Goal: Task Accomplishment & Management: Use online tool/utility

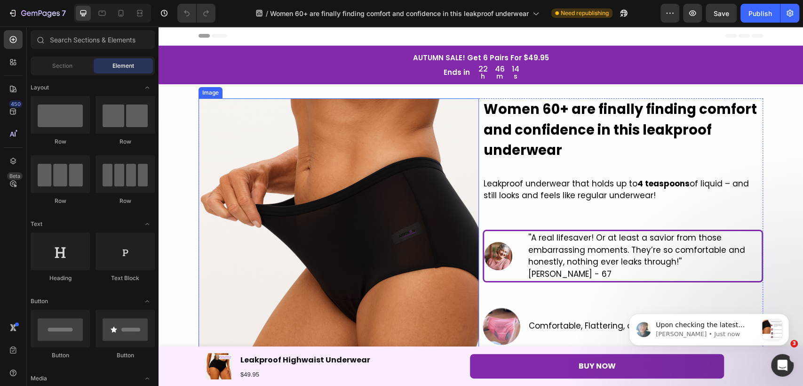
click at [394, 161] on img at bounding box center [339, 238] width 280 height 280
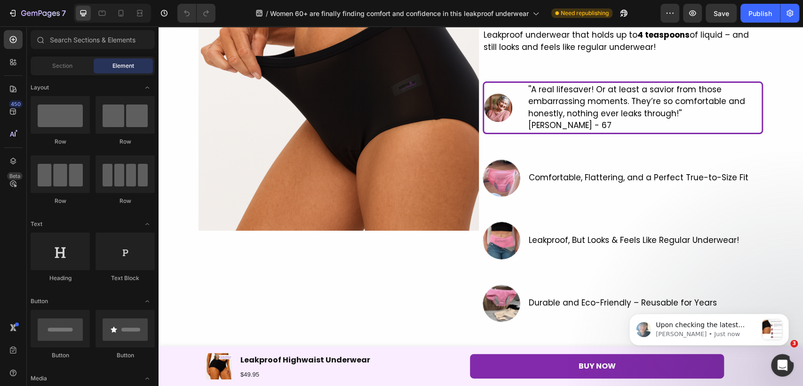
scroll to position [152, 0]
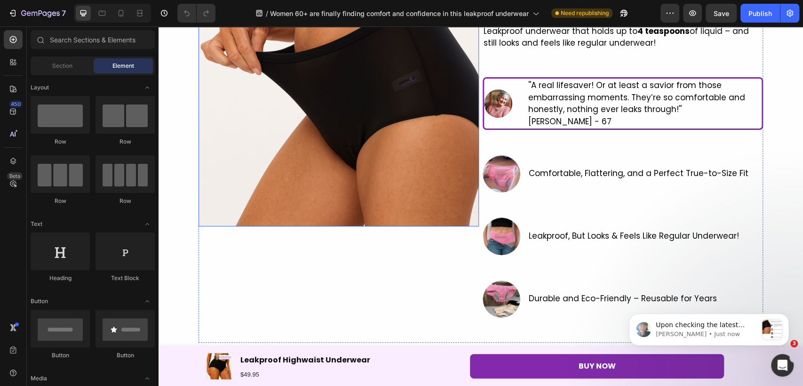
click at [346, 189] on img at bounding box center [339, 86] width 280 height 280
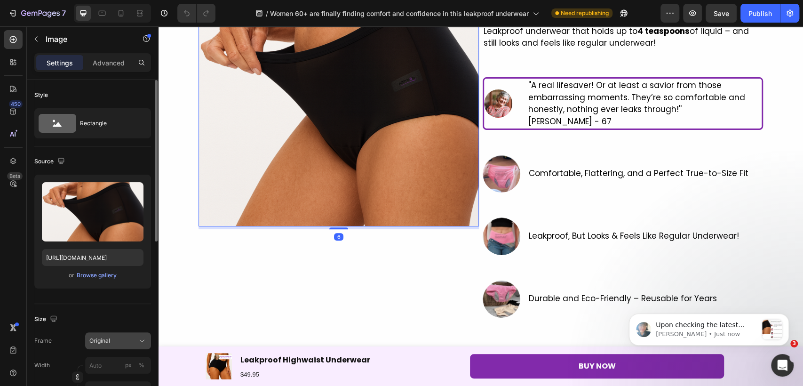
click at [107, 341] on span "Original" at bounding box center [99, 340] width 21 height 8
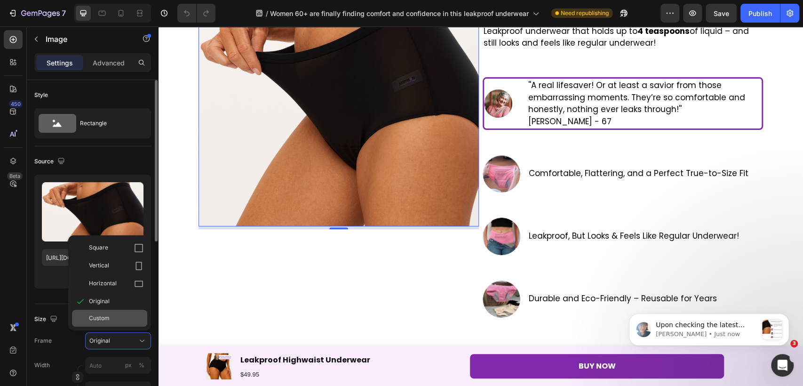
click at [109, 321] on span "Custom" at bounding box center [99, 318] width 21 height 8
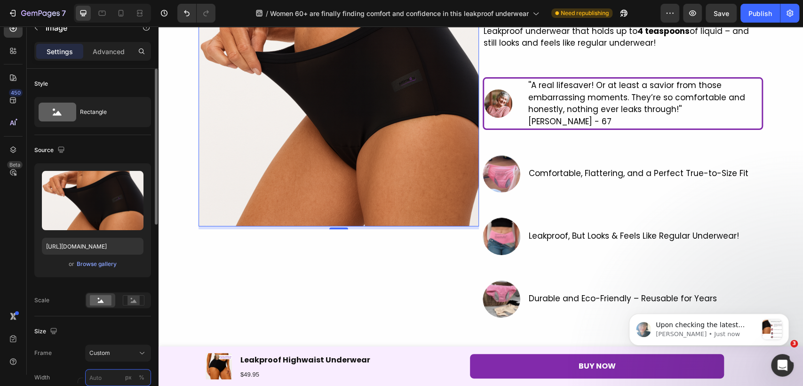
scroll to position [157, 0]
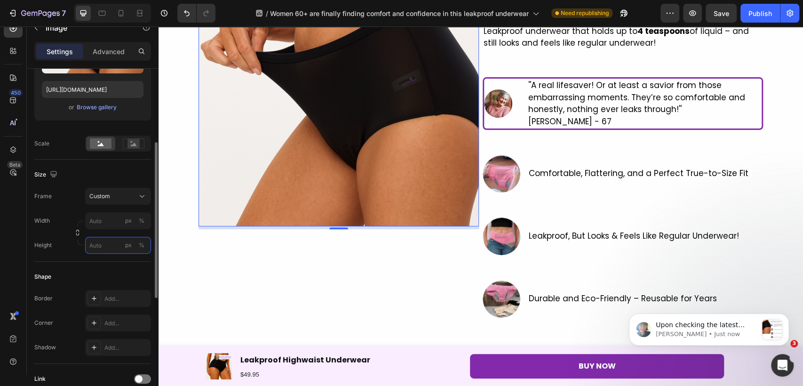
click at [107, 246] on input "px %" at bounding box center [118, 245] width 66 height 17
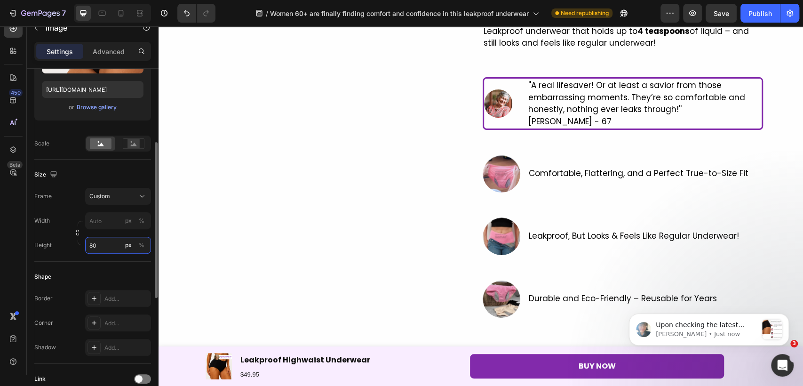
type input "800"
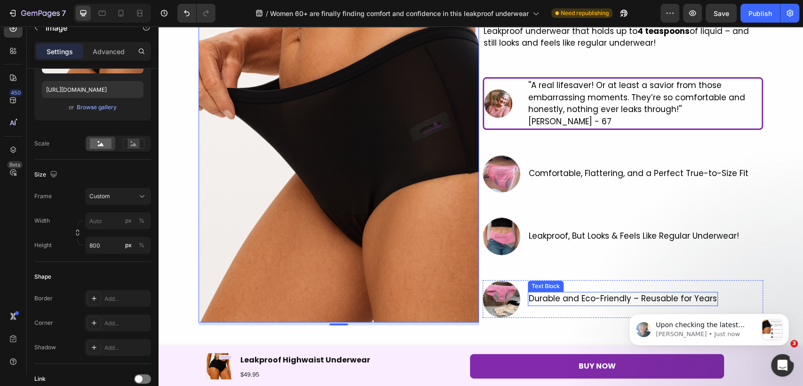
click at [544, 302] on p "Durable and Eco-Friendly – Reusable for Years" at bounding box center [623, 299] width 188 height 12
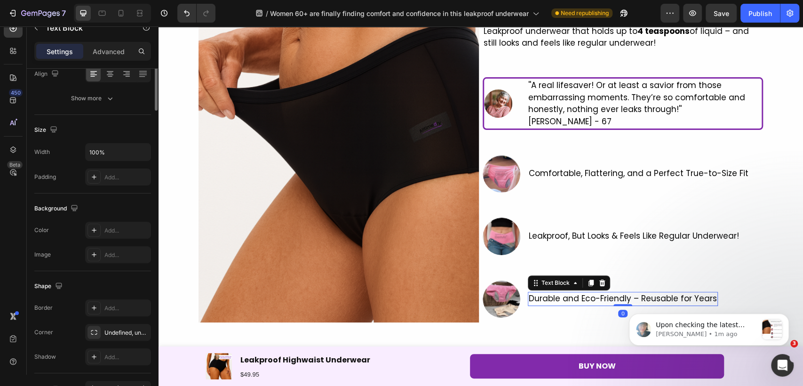
scroll to position [0, 0]
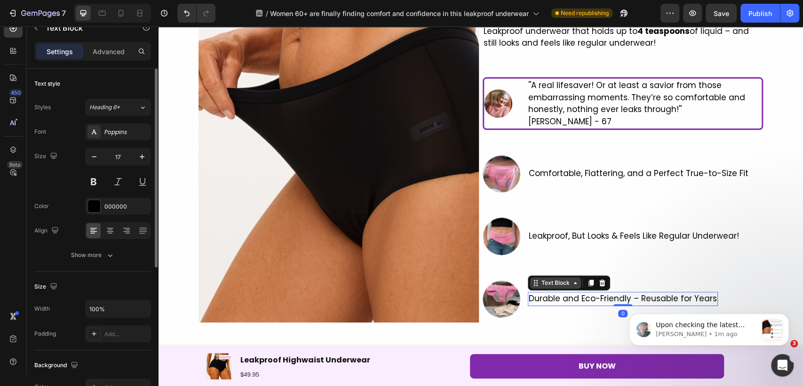
click at [552, 281] on div "Text Block" at bounding box center [556, 282] width 32 height 8
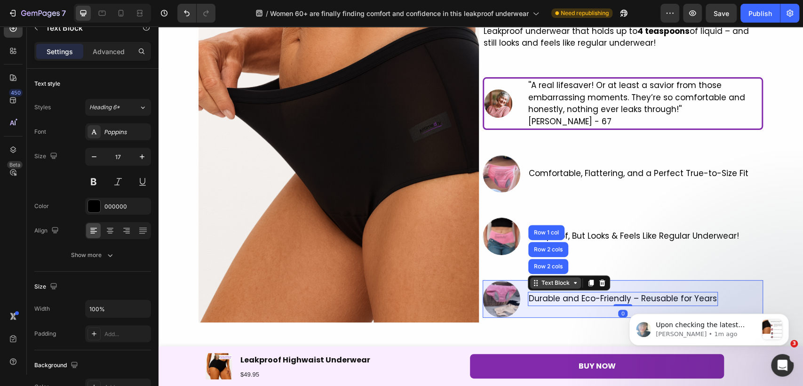
click at [553, 268] on div "Row 2 cols" at bounding box center [548, 266] width 32 height 6
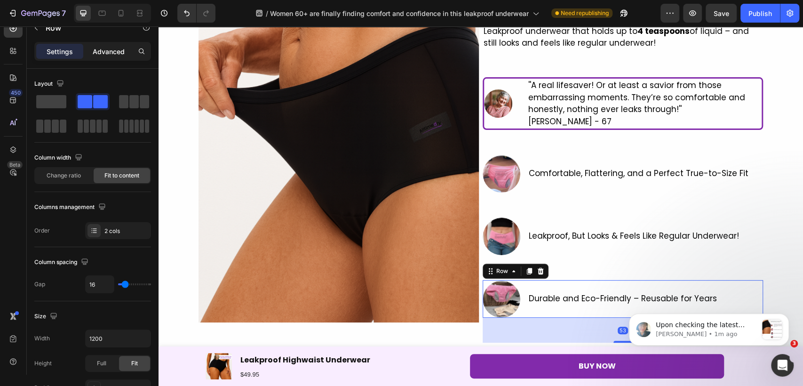
click at [109, 54] on p "Advanced" at bounding box center [109, 52] width 32 height 10
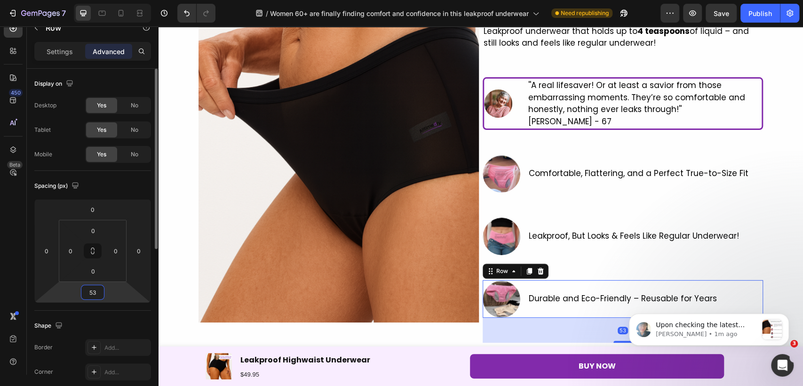
click at [94, 290] on input "53" at bounding box center [92, 292] width 19 height 14
type input "5"
type input "50"
click at [557, 289] on div "Durable and Eco-Friendly – Reusable for Years Text Block" at bounding box center [623, 299] width 190 height 38
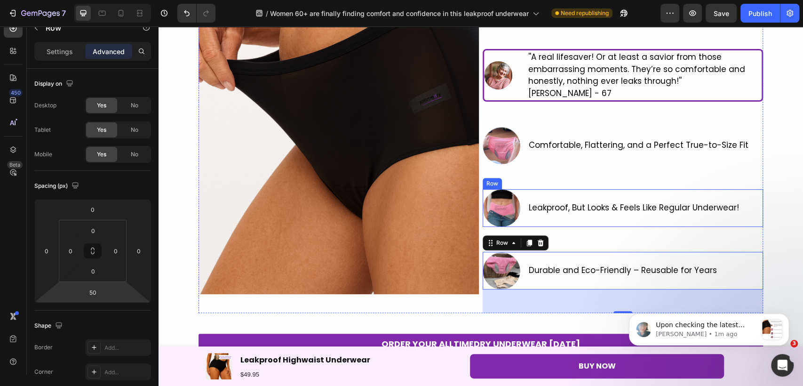
scroll to position [205, 0]
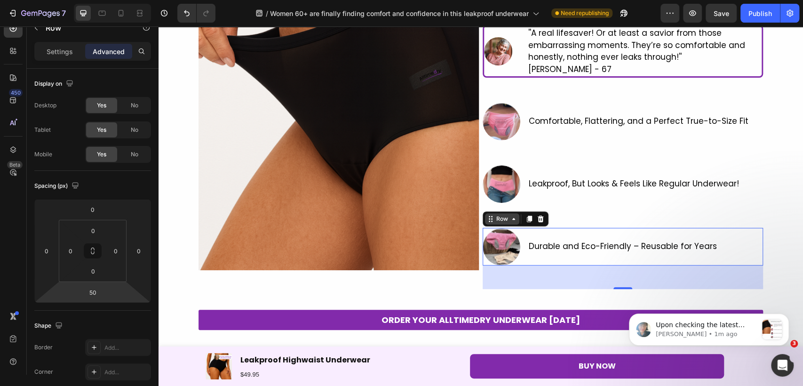
click at [498, 213] on div "Row" at bounding box center [502, 218] width 34 height 11
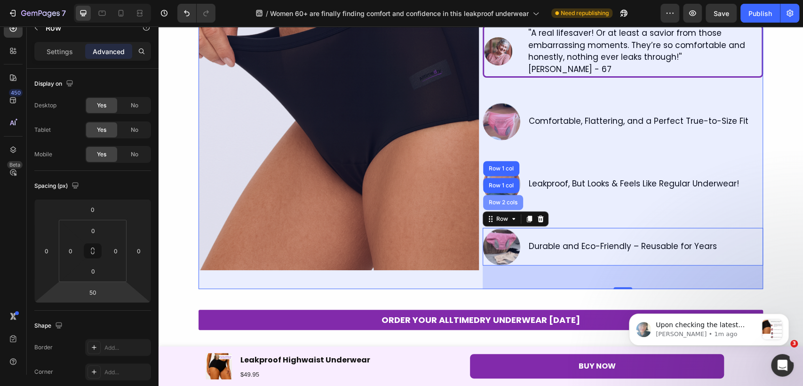
click at [495, 206] on div "Row 2 cols" at bounding box center [503, 202] width 40 height 15
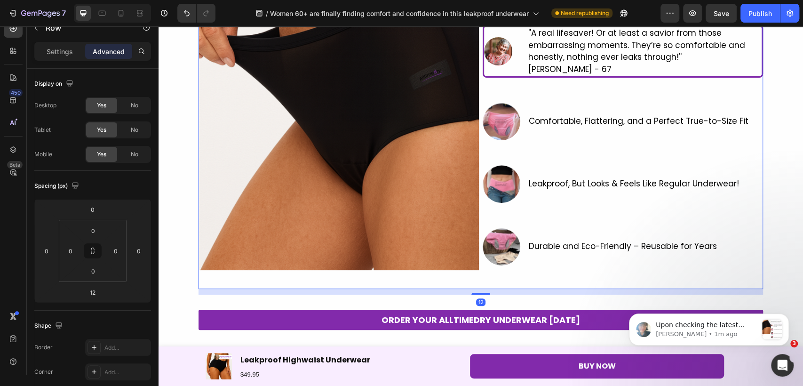
scroll to position [280, 0]
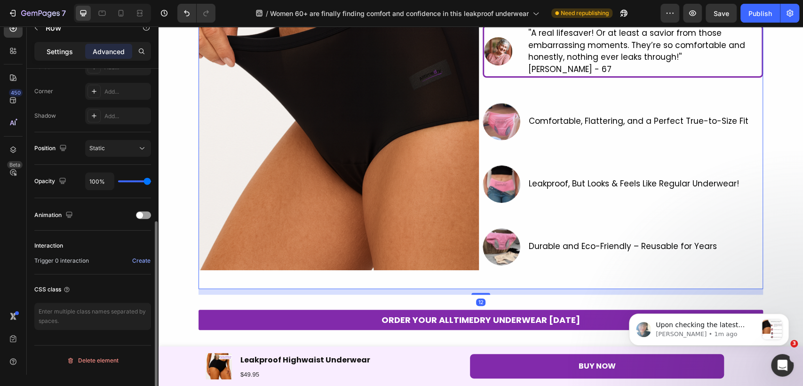
click at [57, 58] on div "Settings" at bounding box center [59, 51] width 47 height 15
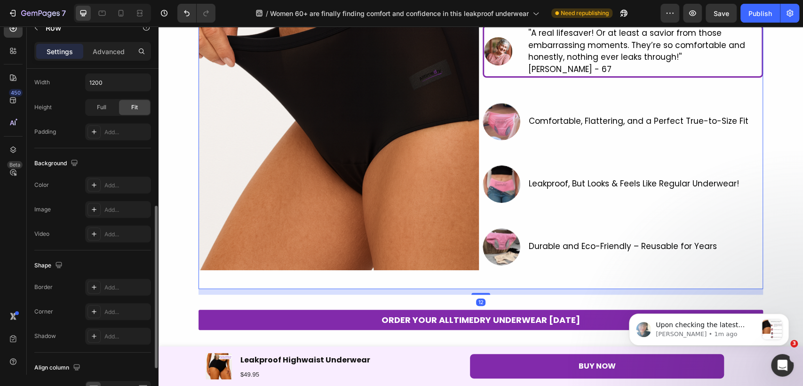
scroll to position [348, 0]
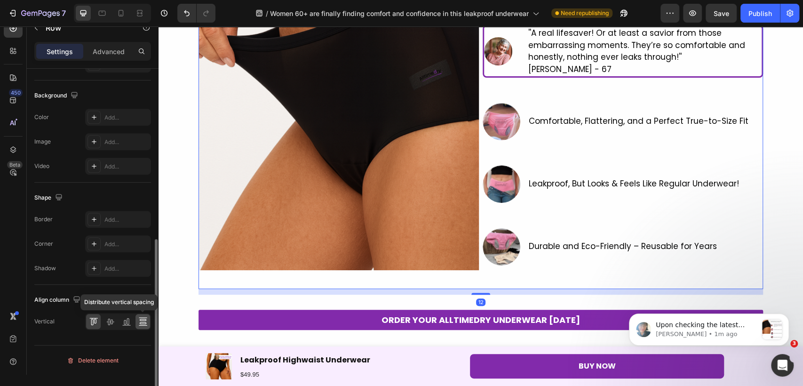
click at [139, 325] on div at bounding box center [142, 321] width 15 height 15
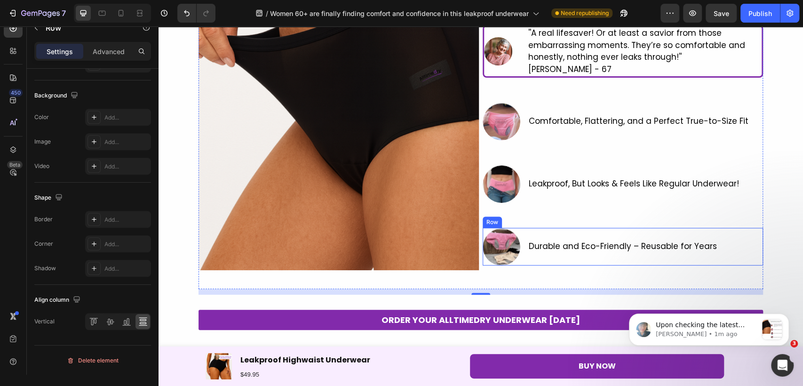
click at [553, 240] on p "Durable and Eco-Friendly – Reusable for Years" at bounding box center [623, 246] width 188 height 12
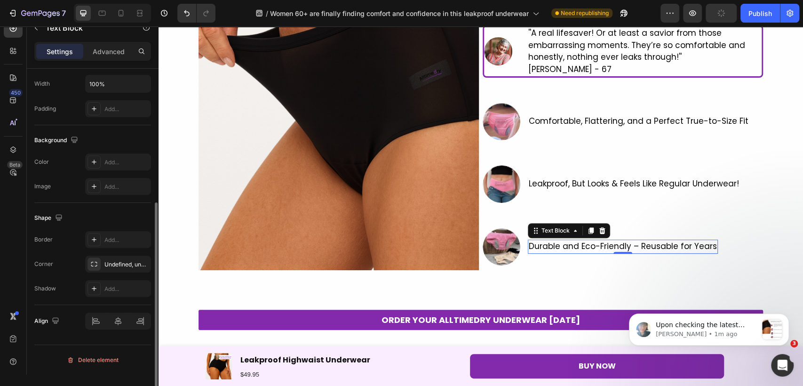
scroll to position [0, 0]
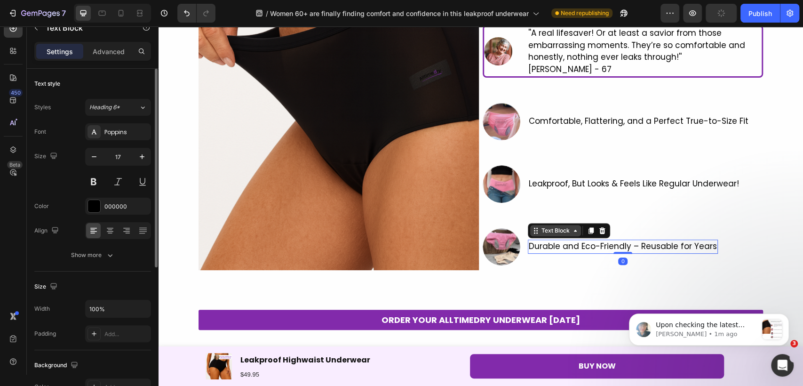
click at [545, 227] on div "Text Block" at bounding box center [556, 230] width 32 height 8
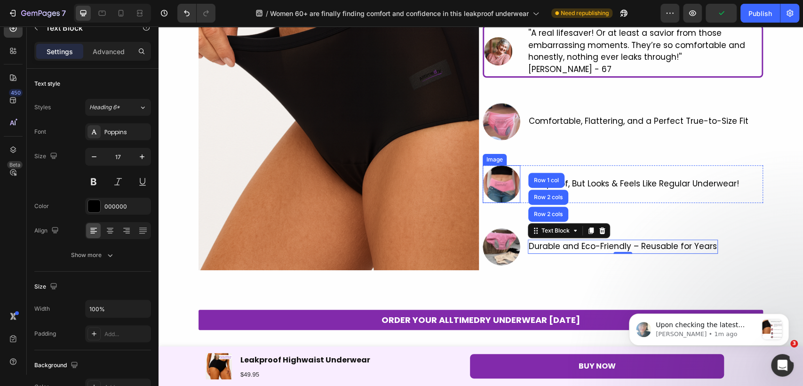
click at [507, 195] on img at bounding box center [502, 184] width 38 height 38
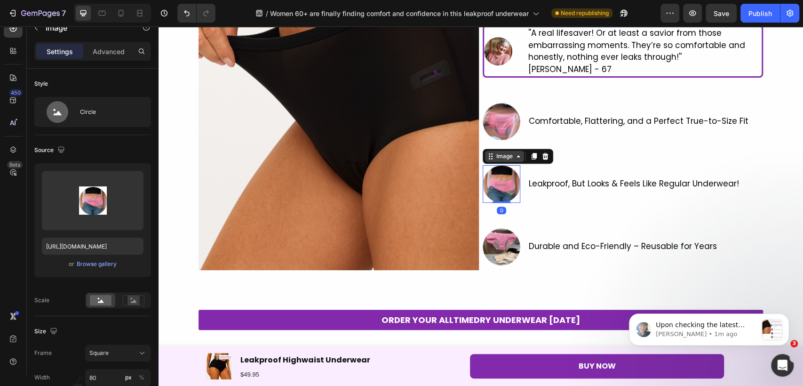
click at [494, 159] on div "Image" at bounding box center [504, 156] width 39 height 11
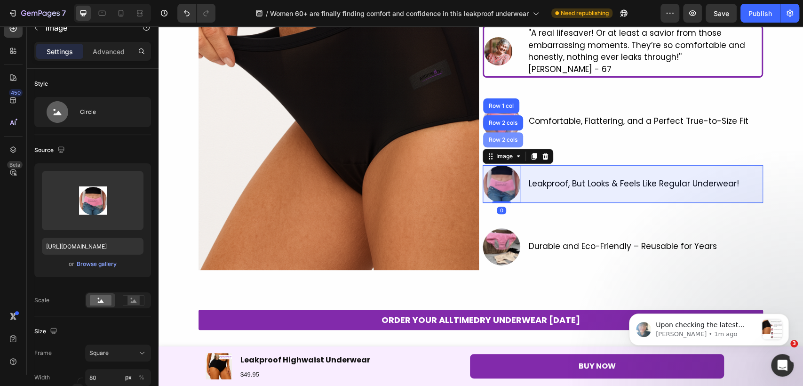
click at [494, 143] on div "Row 2 cols" at bounding box center [503, 139] width 40 height 15
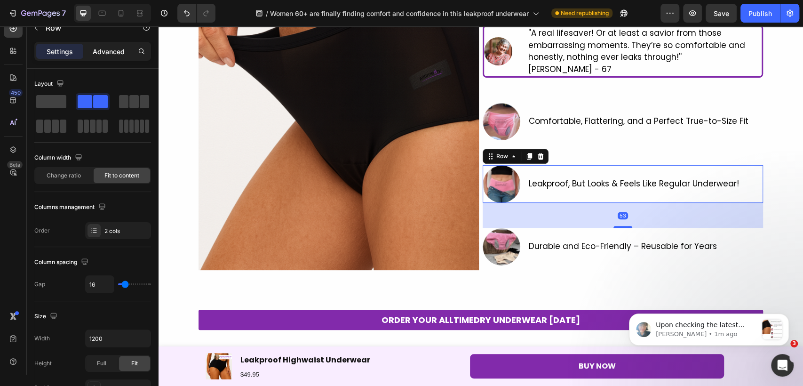
click at [120, 54] on p "Advanced" at bounding box center [109, 52] width 32 height 10
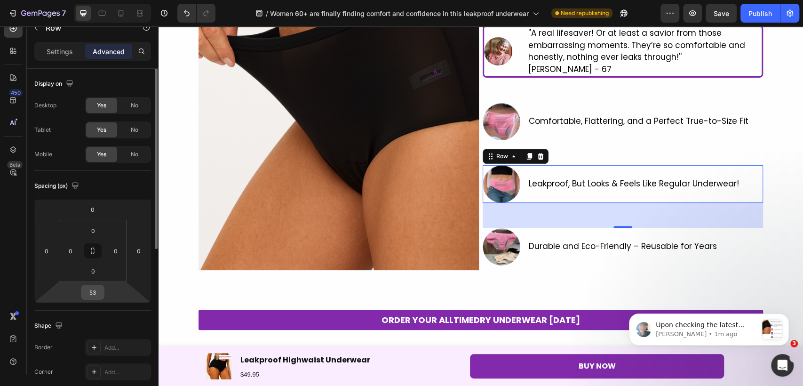
click at [94, 292] on input "53" at bounding box center [92, 292] width 19 height 14
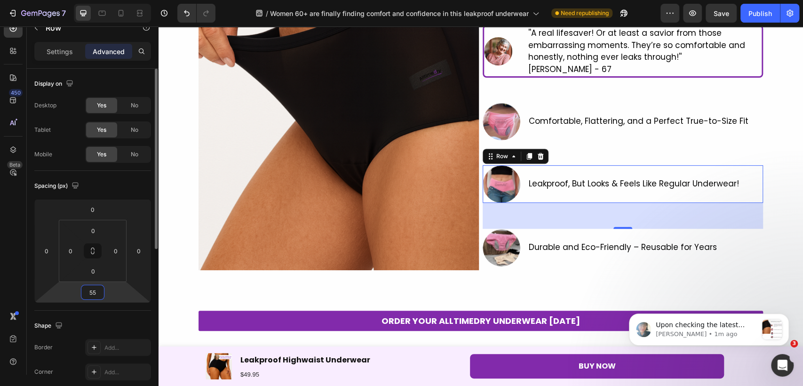
type input "53"
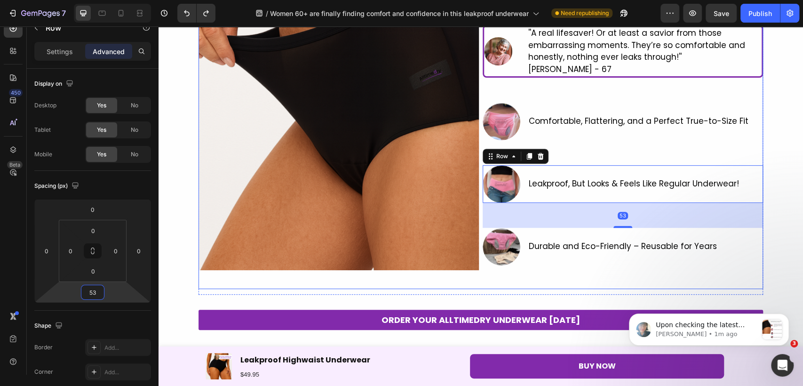
click at [570, 132] on div "Comfortable, Flattering, and a Perfect True-to-Size Fit Text Block" at bounding box center [639, 122] width 222 height 38
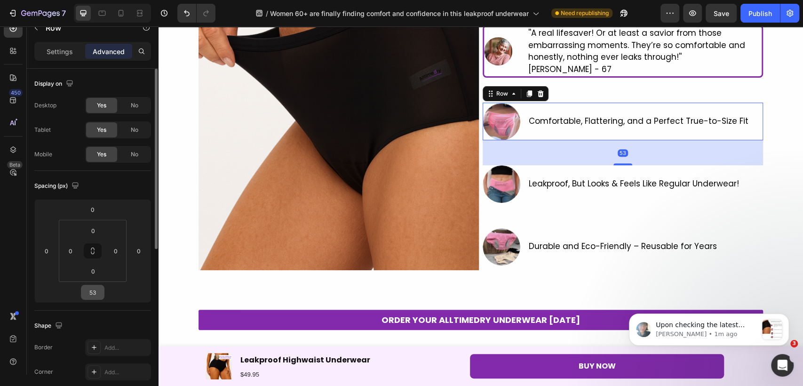
click at [88, 290] on input "53" at bounding box center [92, 292] width 19 height 14
type input "48"
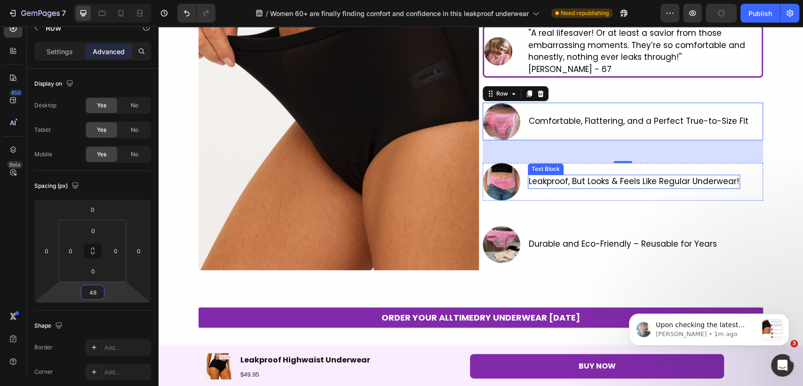
click at [640, 181] on span "Leakproof, But Looks & Feels Like Regular Underwear!" at bounding box center [634, 180] width 210 height 11
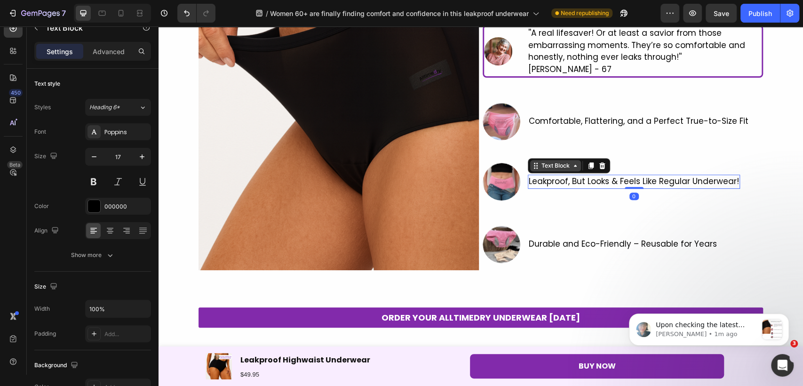
click at [550, 165] on div "Text Block" at bounding box center [556, 165] width 32 height 8
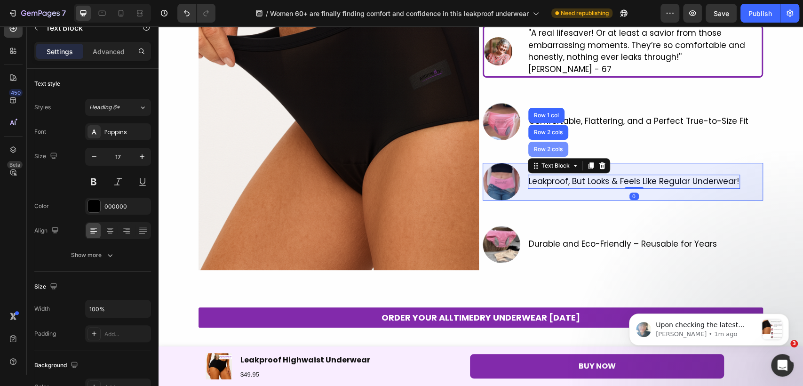
drag, startPoint x: 553, startPoint y: 147, endPoint x: 310, endPoint y: 286, distance: 280.3
click at [553, 147] on div "Row 2 cols" at bounding box center [548, 149] width 32 height 6
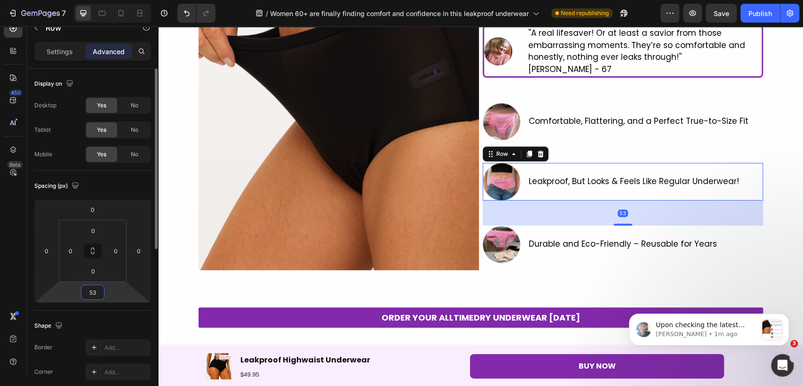
click at [96, 290] on input "53" at bounding box center [92, 292] width 19 height 14
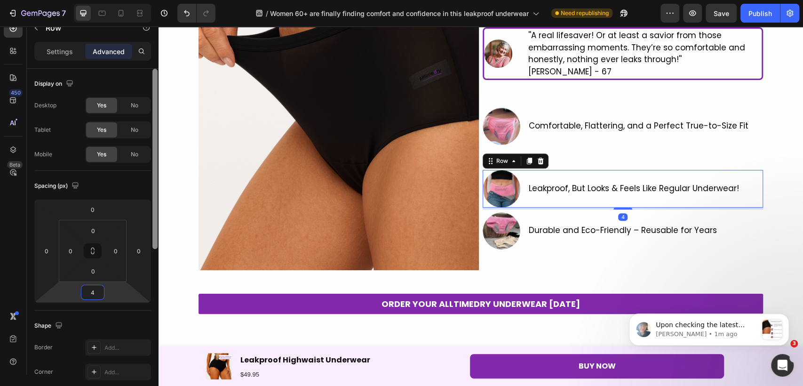
type input "48"
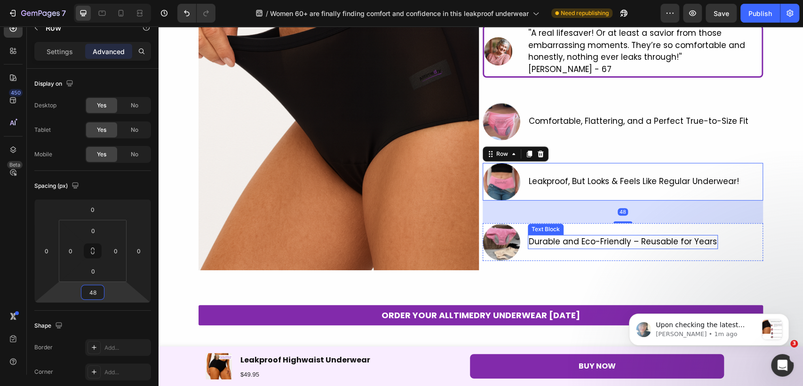
click at [539, 247] on div "Durable and Eco-Friendly – Reusable for Years" at bounding box center [623, 242] width 190 height 14
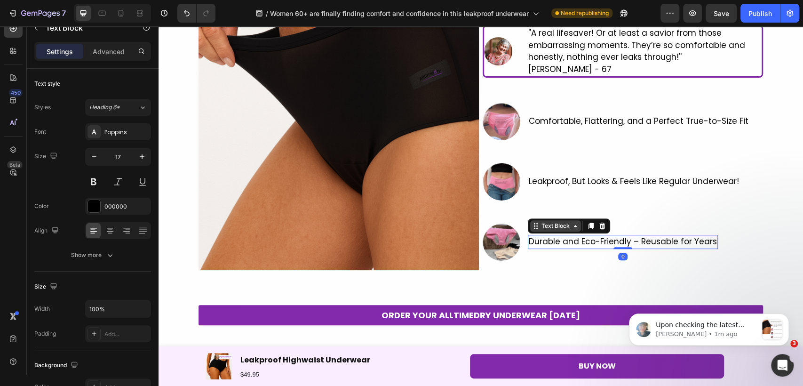
click at [540, 224] on div "Text Block" at bounding box center [556, 226] width 32 height 8
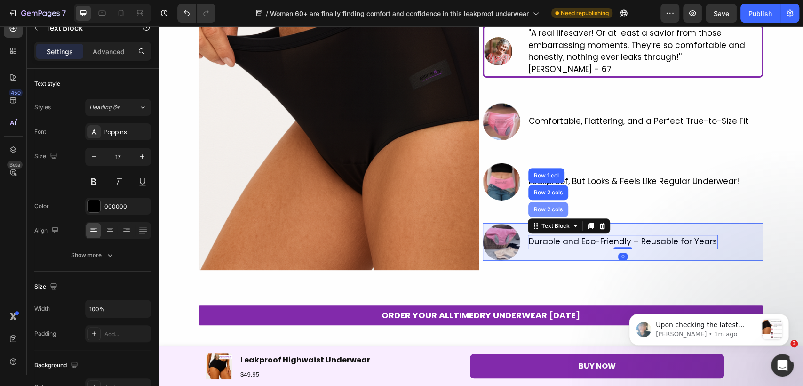
click at [541, 212] on div "Row 2 cols" at bounding box center [548, 209] width 40 height 15
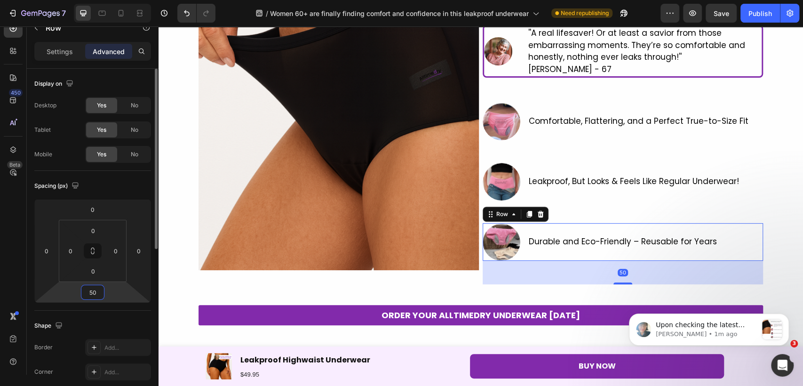
click at [95, 285] on input "50" at bounding box center [92, 292] width 19 height 14
type input "3"
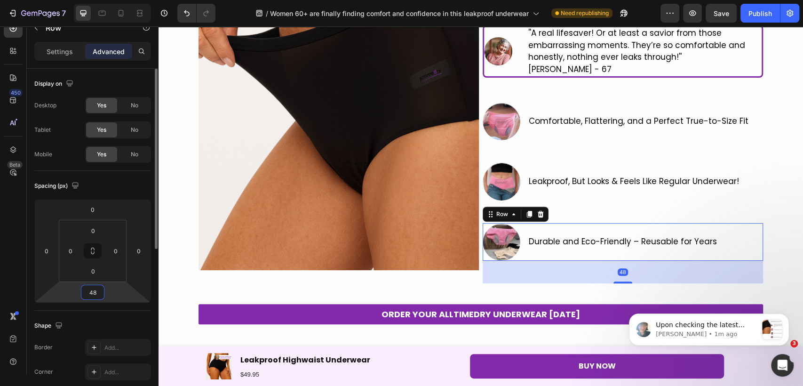
type input "4"
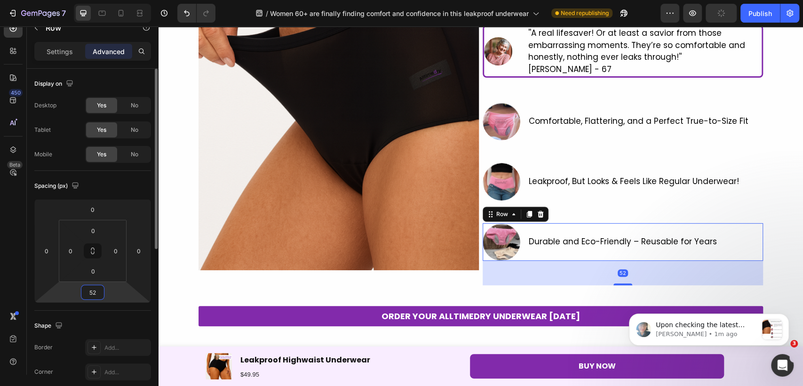
type input "5"
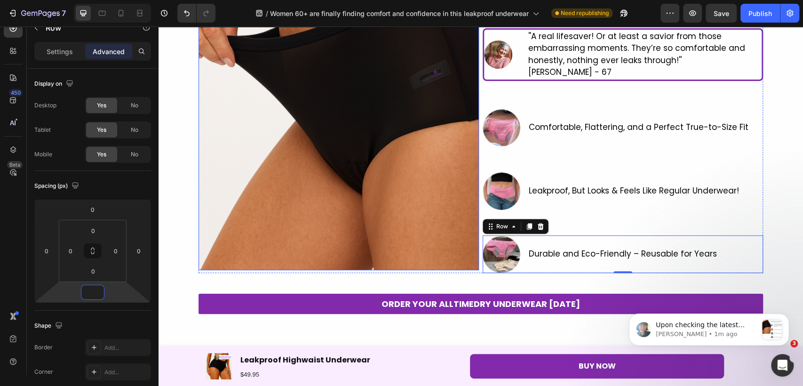
click at [464, 235] on img at bounding box center [339, 82] width 280 height 376
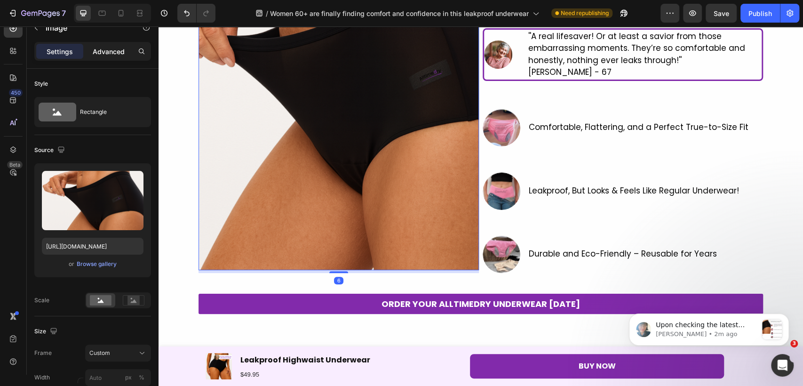
click at [105, 50] on p "Advanced" at bounding box center [109, 52] width 32 height 10
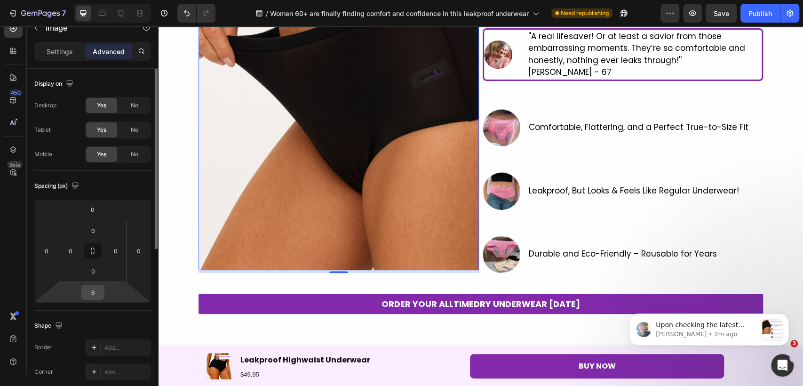
click at [90, 295] on input "6" at bounding box center [92, 292] width 19 height 14
type input "0"
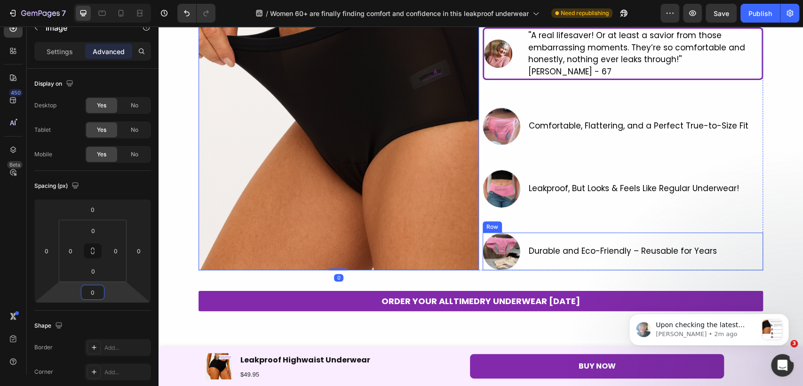
click at [537, 260] on div "Durable and Eco-Friendly – Reusable for Years Text Block" at bounding box center [623, 251] width 190 height 38
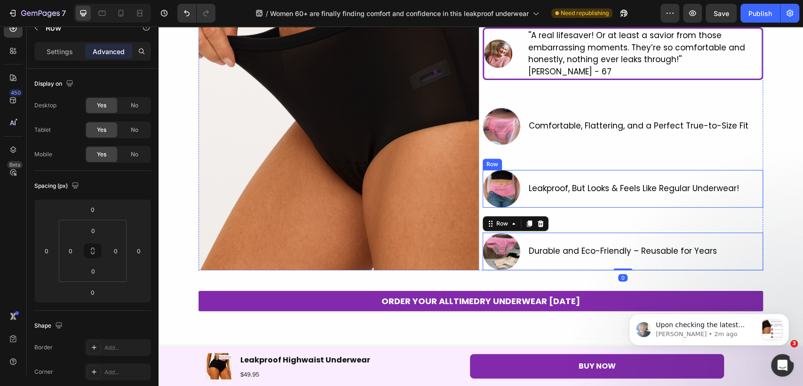
click at [589, 200] on div "Leakproof, But Looks & Feels Like Regular Underwear! Text Block" at bounding box center [634, 189] width 212 height 38
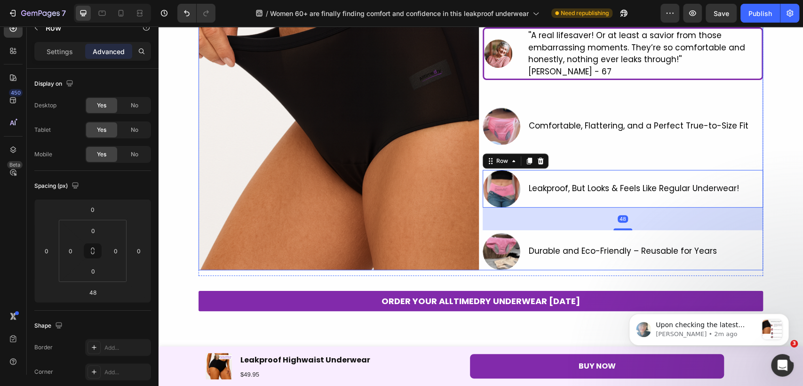
click at [603, 133] on div "Comfortable, Flattering, and a Perfect True-to-Size Fit Text Block" at bounding box center [639, 126] width 222 height 38
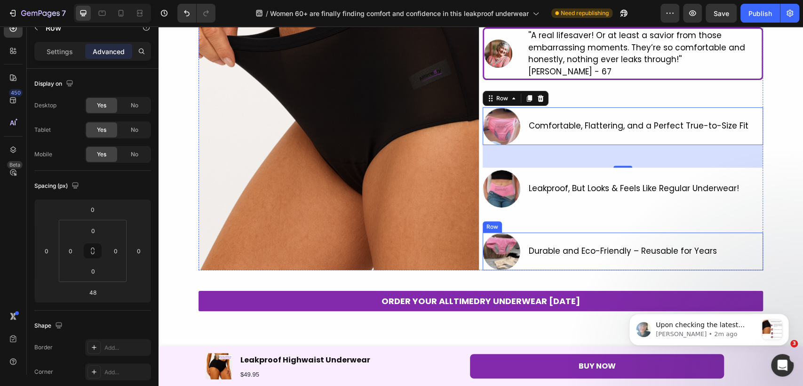
click at [638, 262] on div "Durable and Eco-Friendly – Reusable for Years Text Block" at bounding box center [623, 251] width 190 height 38
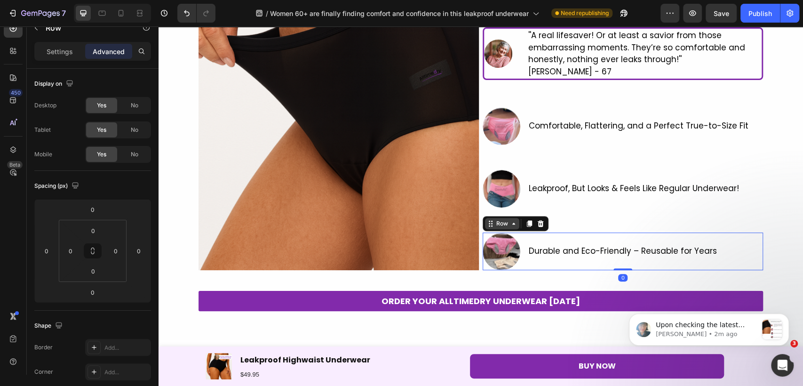
click at [494, 225] on div "Row" at bounding box center [502, 223] width 16 height 8
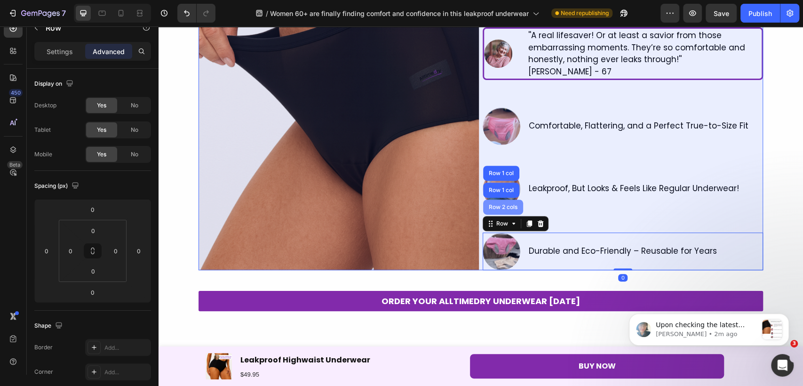
click at [492, 204] on div "Row 2 cols" at bounding box center [503, 207] width 32 height 6
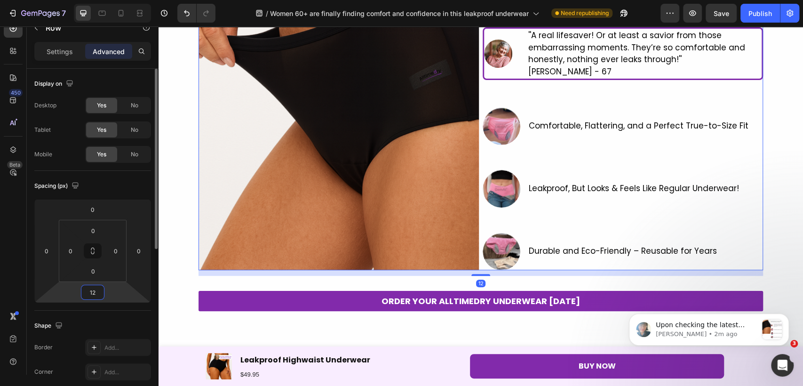
click at [94, 293] on input "12" at bounding box center [92, 292] width 19 height 14
type input "4"
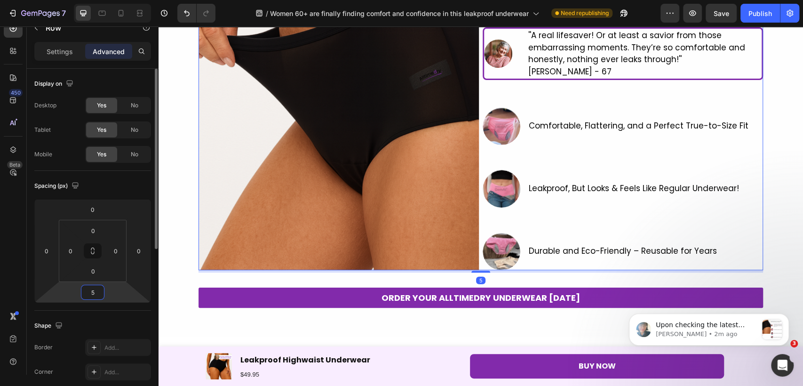
type input "53"
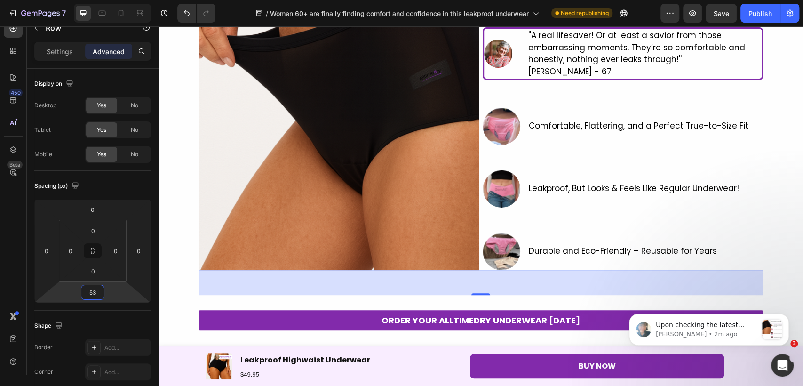
click at [776, 217] on div "Image Women 60+ are finally finding comfort and confidence in this leakproof un…" at bounding box center [481, 120] width 644 height 452
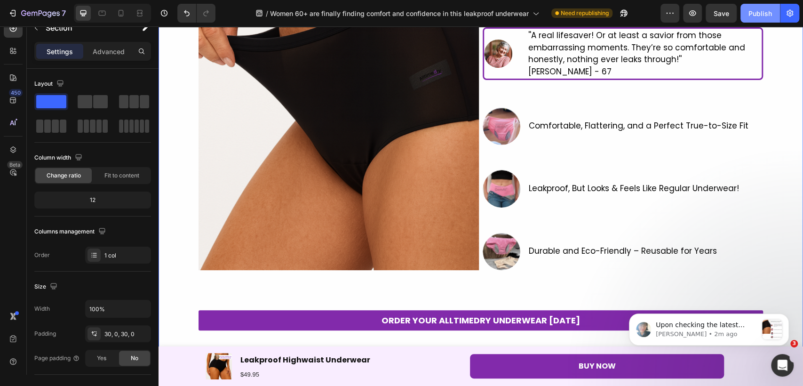
click at [756, 12] on div "Publish" at bounding box center [760, 13] width 24 height 10
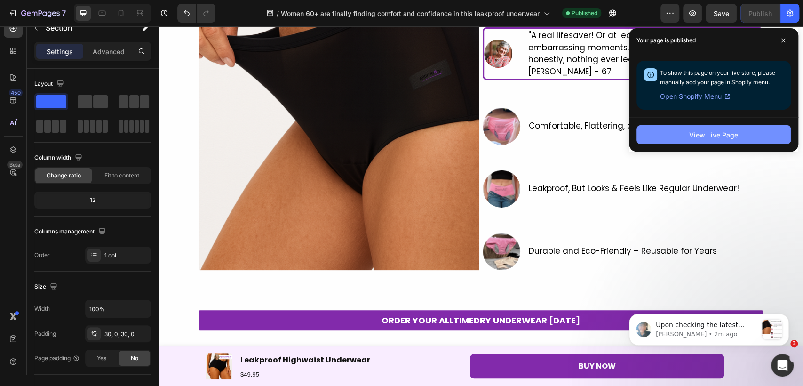
click at [693, 131] on div "View Live Page" at bounding box center [713, 135] width 49 height 10
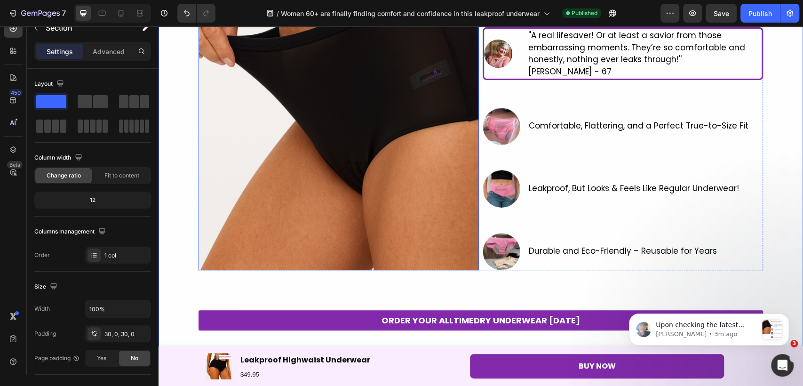
click at [300, 247] on img at bounding box center [339, 82] width 280 height 376
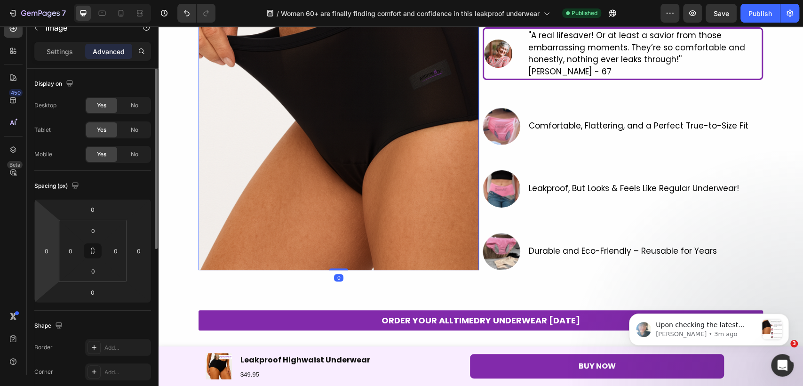
scroll to position [104, 0]
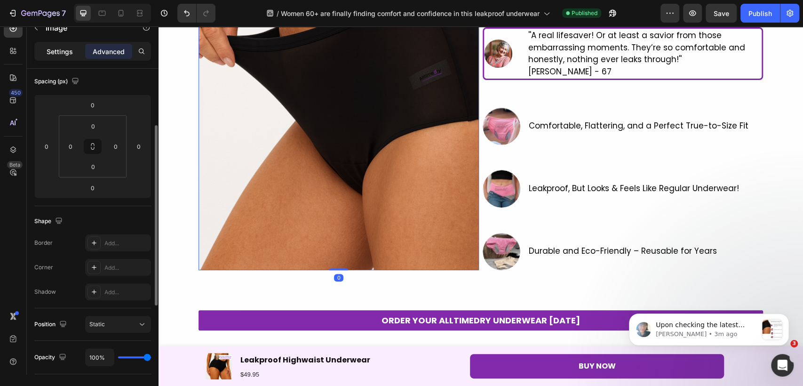
click at [72, 51] on p "Settings" at bounding box center [60, 52] width 26 height 10
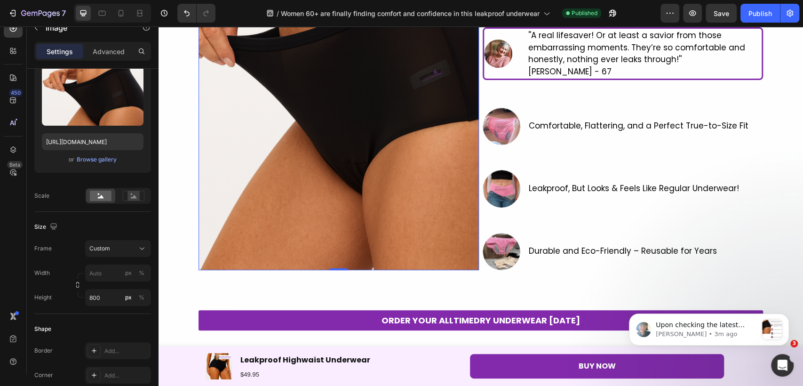
click at [357, 193] on img at bounding box center [339, 82] width 280 height 376
click at [103, 55] on p "Advanced" at bounding box center [109, 52] width 32 height 10
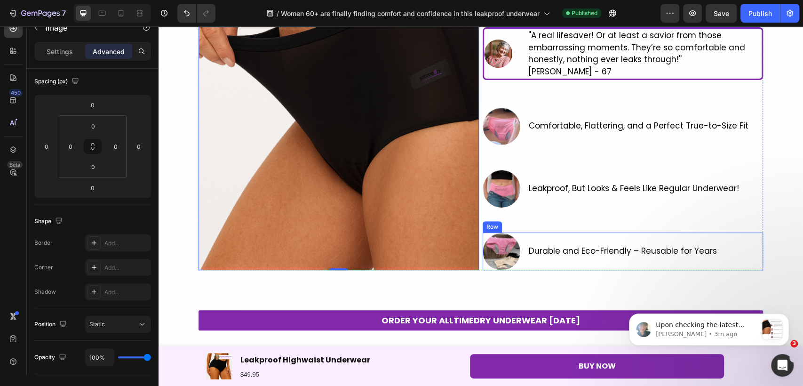
click at [539, 235] on div "Durable and Eco-Friendly – Reusable for Years Text Block" at bounding box center [623, 251] width 190 height 38
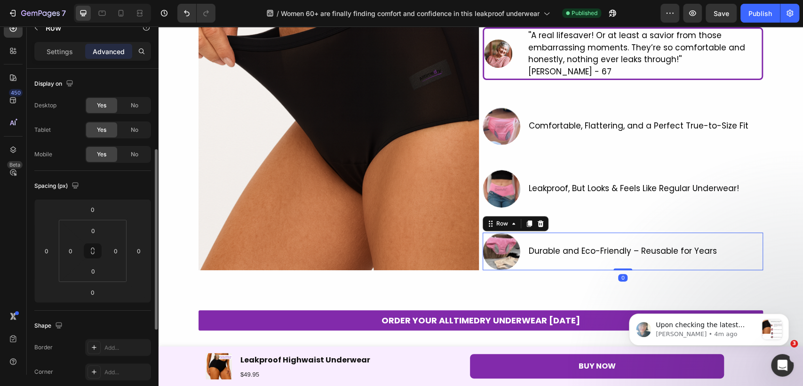
scroll to position [52, 0]
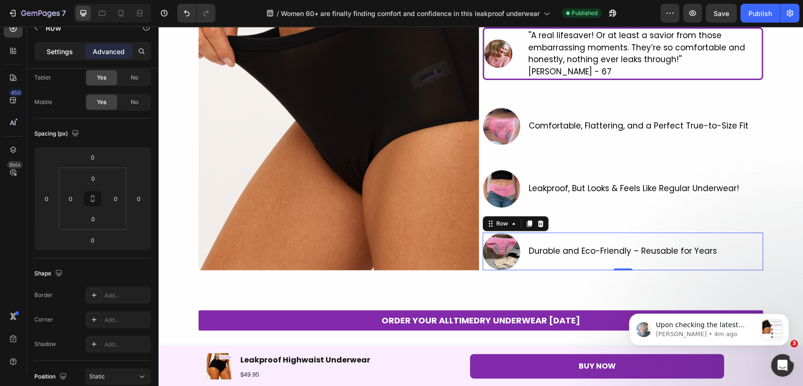
click at [61, 56] on p "Settings" at bounding box center [60, 52] width 26 height 10
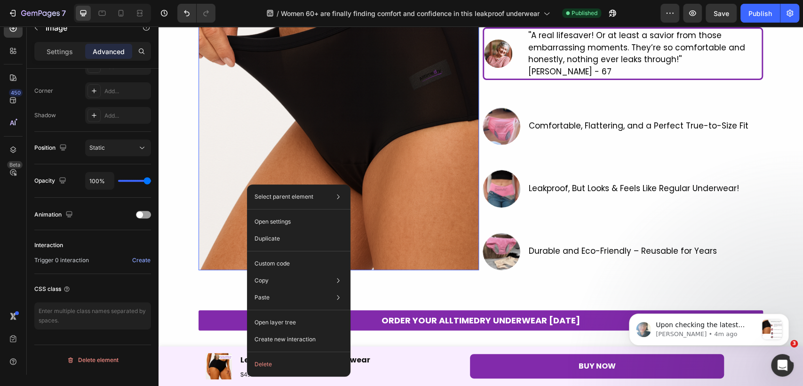
scroll to position [0, 0]
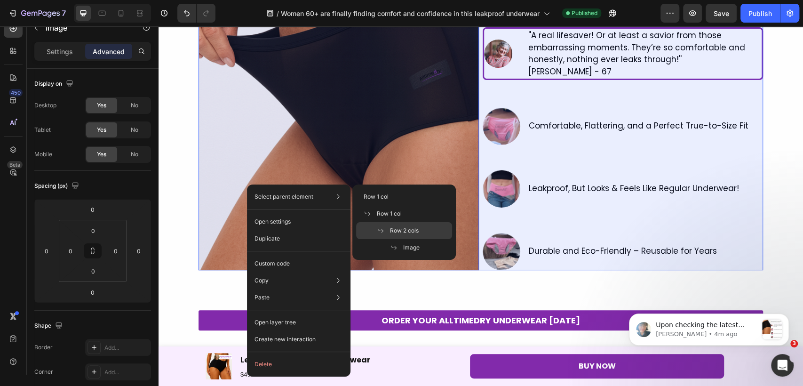
click at [401, 227] on span "Row 2 cols" at bounding box center [404, 230] width 29 height 8
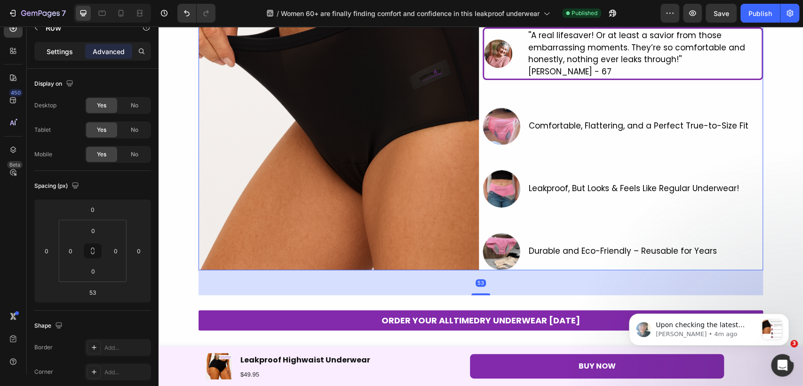
click at [60, 50] on p "Settings" at bounding box center [60, 52] width 26 height 10
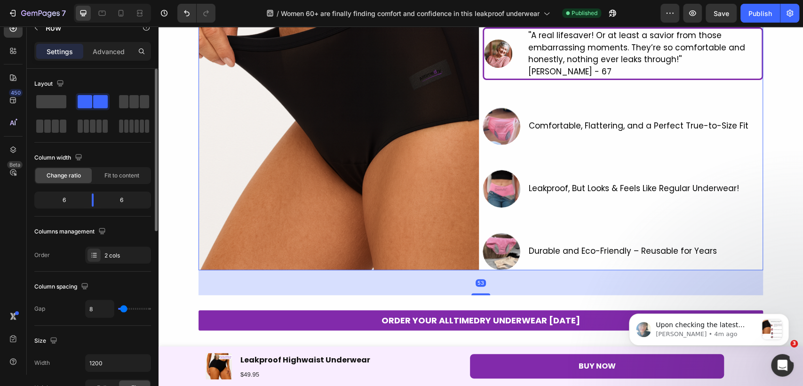
scroll to position [348, 0]
